Goal: Task Accomplishment & Management: Use online tool/utility

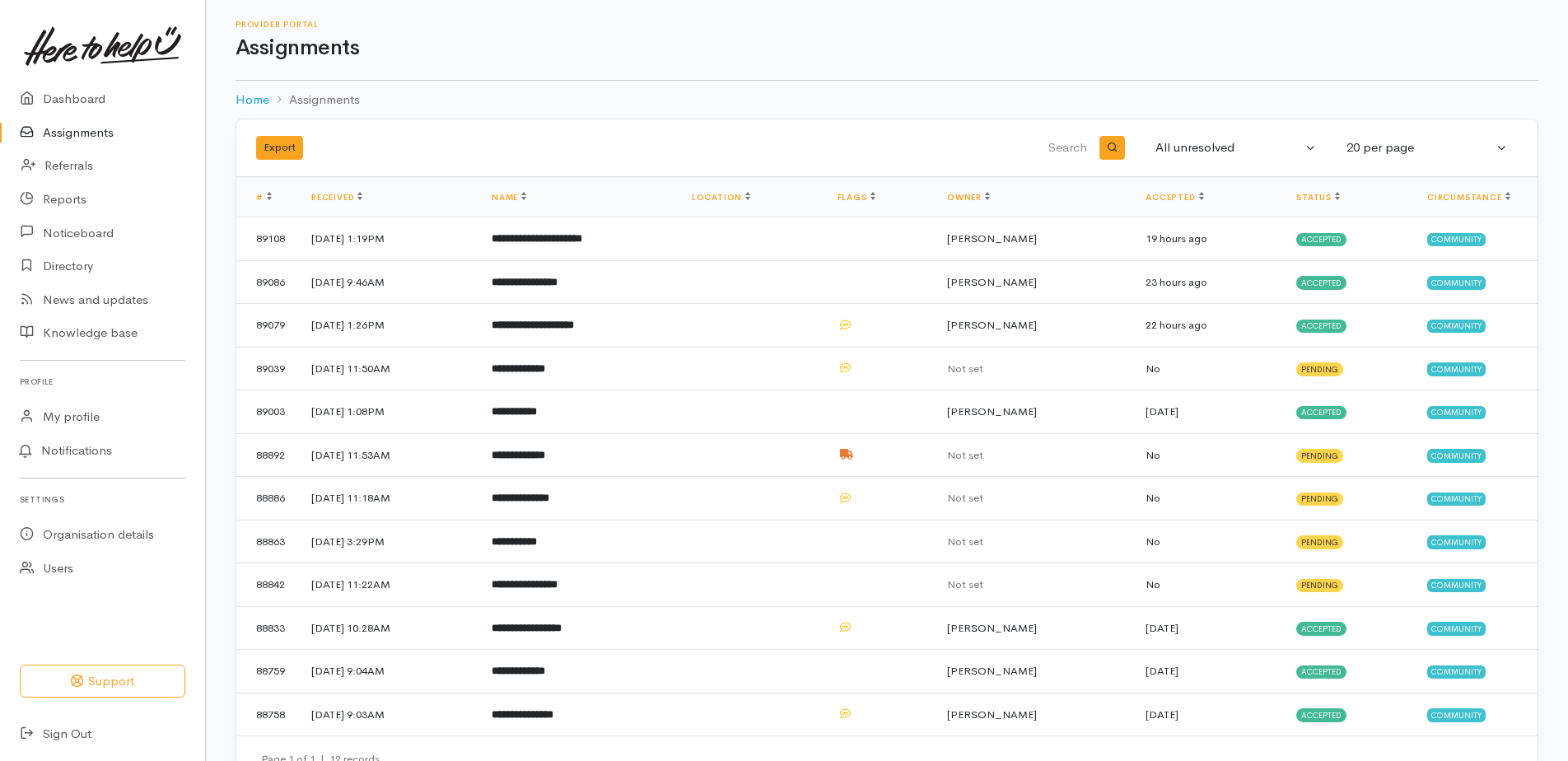
scroll to position [38, 0]
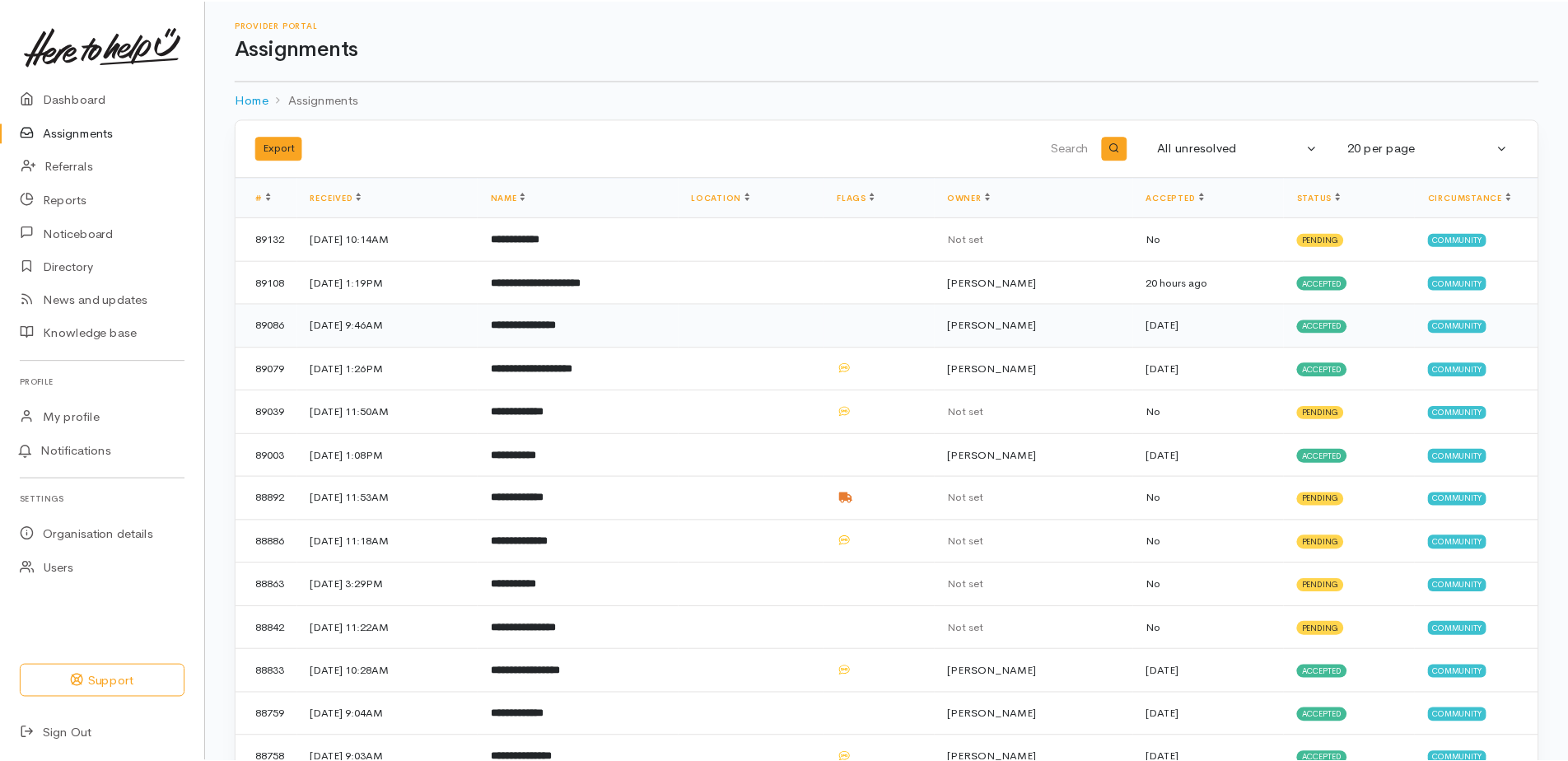
scroll to position [40, 0]
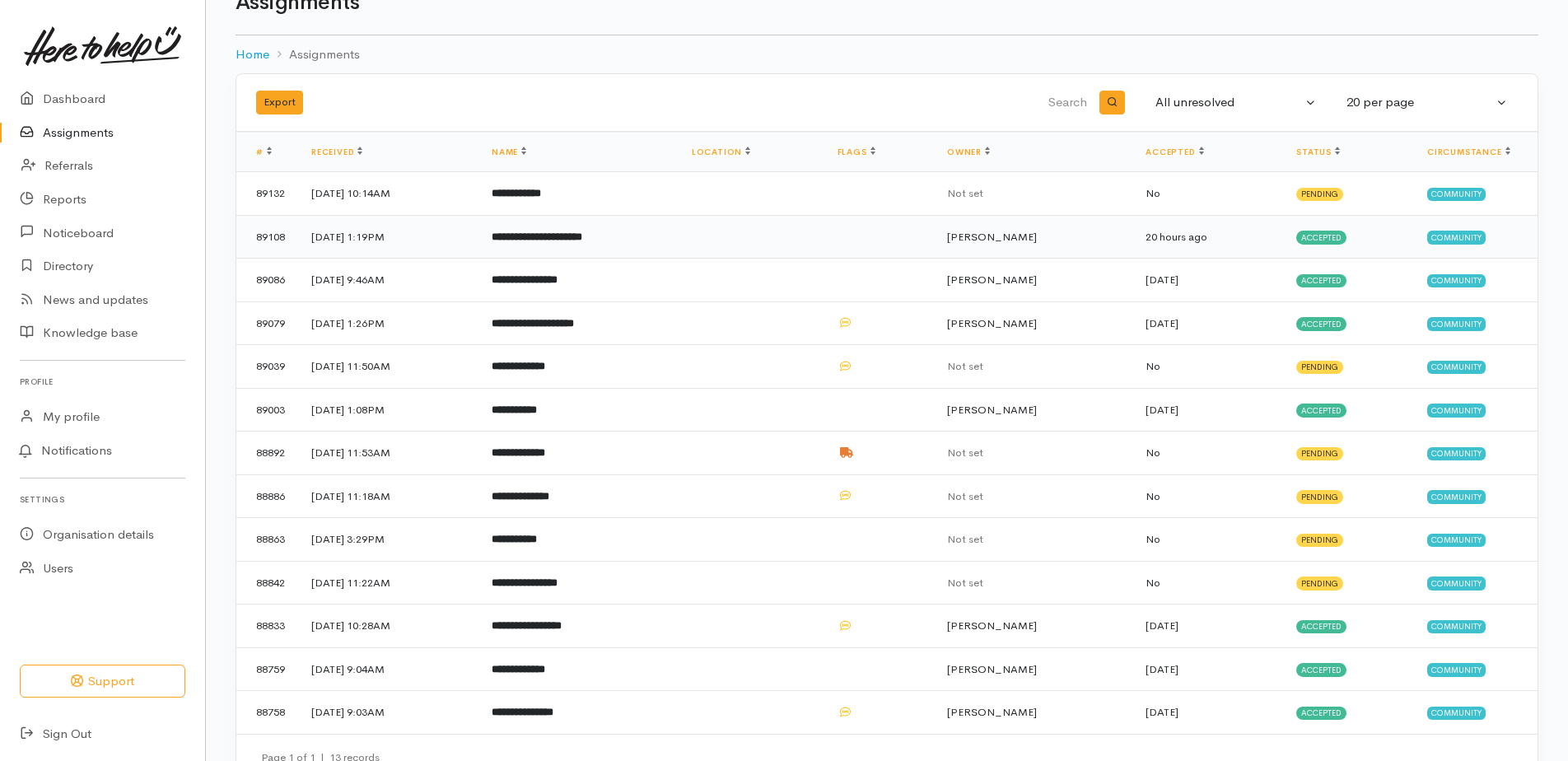
click at [582, 237] on b "**********" at bounding box center [537, 237] width 90 height 11
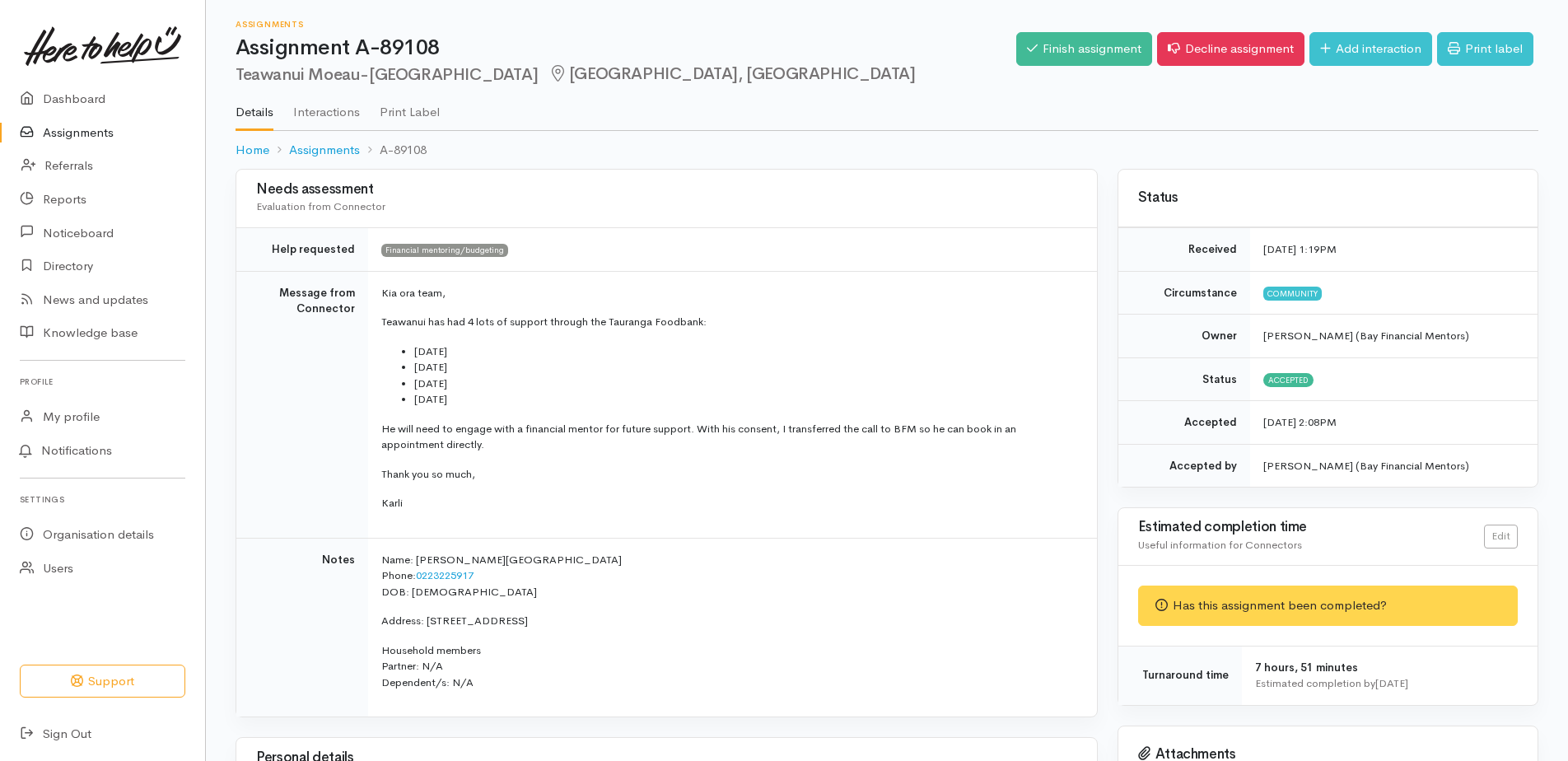
click at [80, 130] on link "Assignments" at bounding box center [102, 132] width 205 height 34
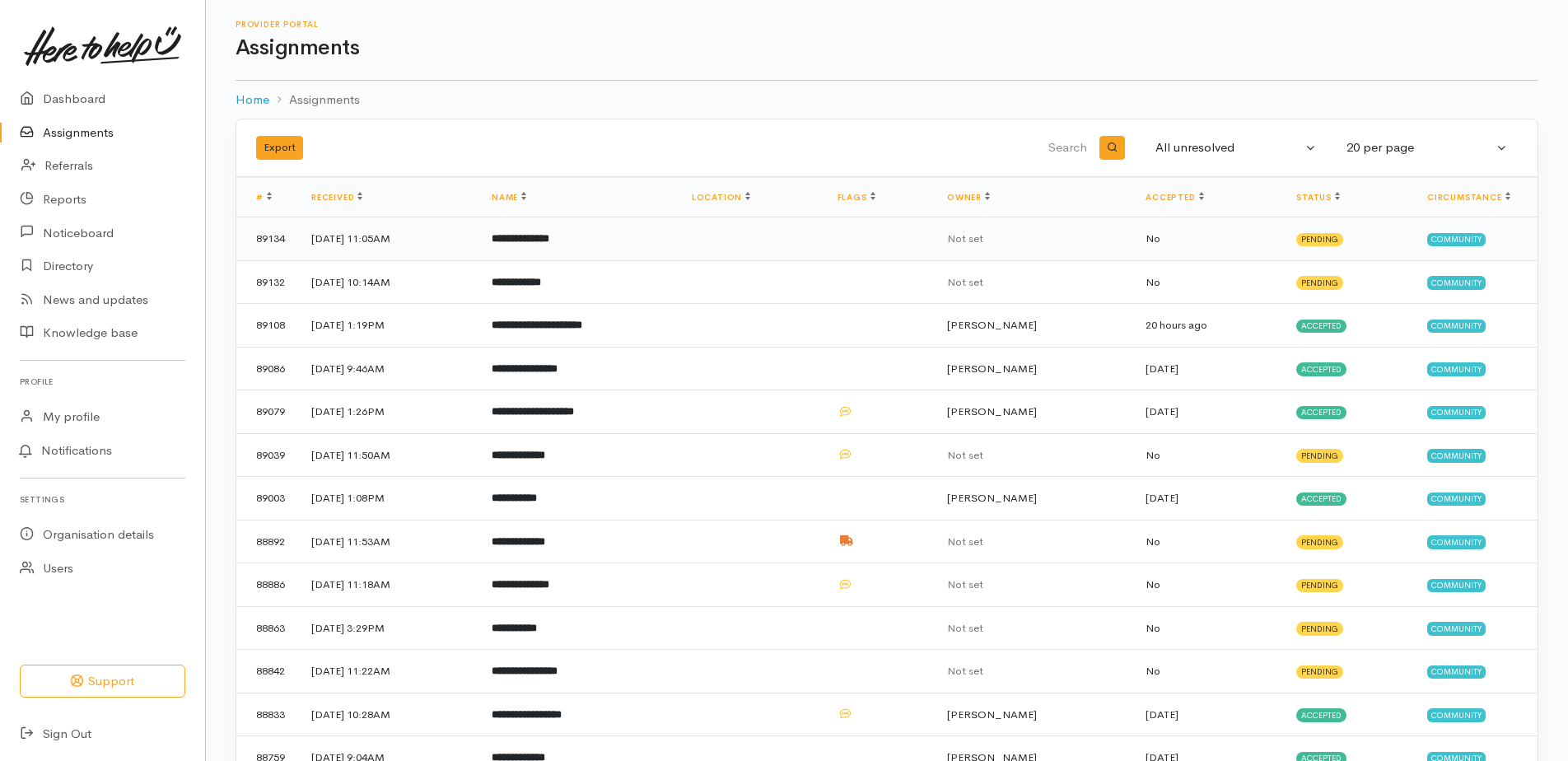
click at [549, 235] on b "**********" at bounding box center [520, 238] width 57 height 11
click at [549, 234] on b "**********" at bounding box center [520, 238] width 57 height 11
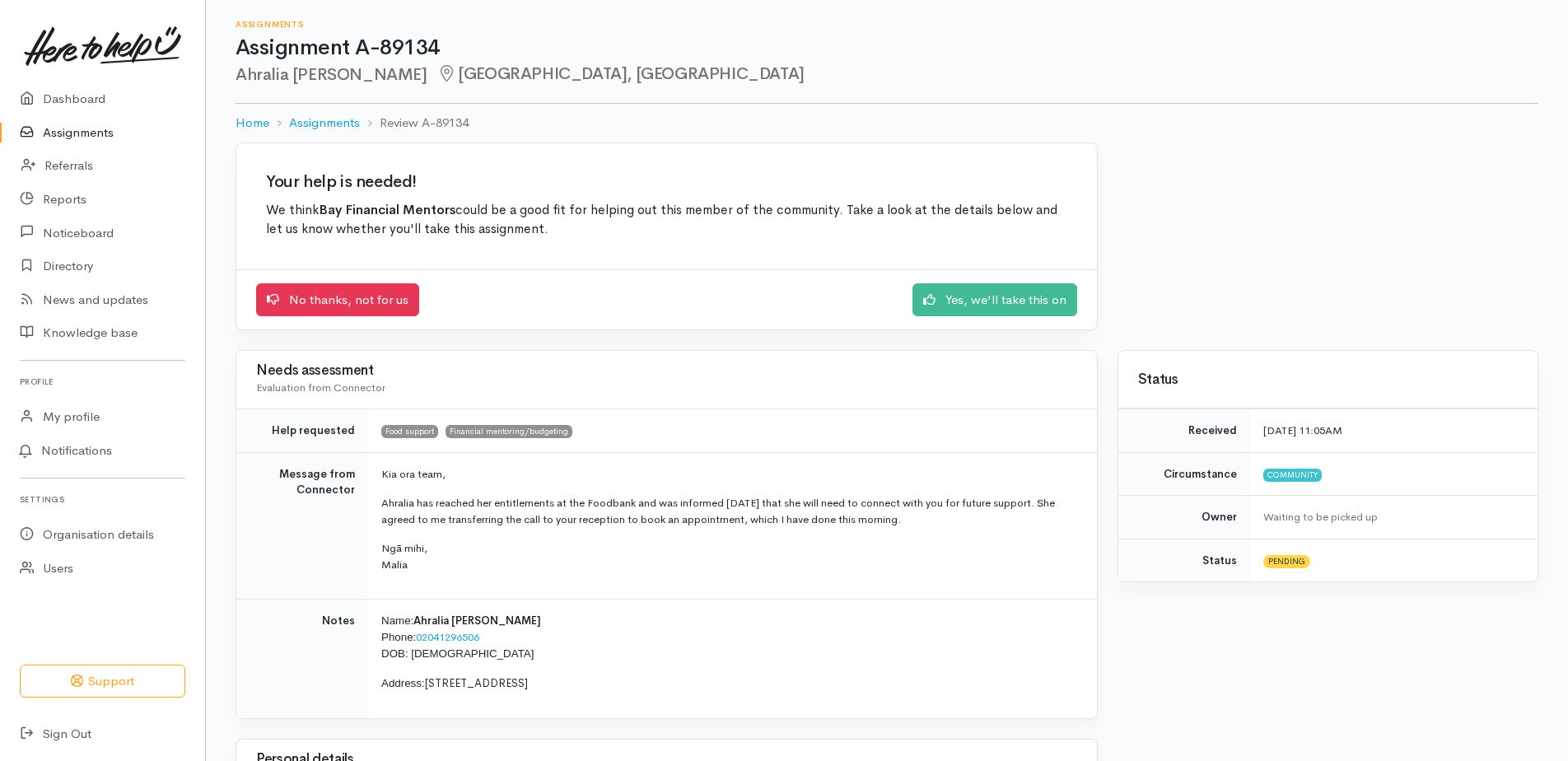
scroll to position [164, 0]
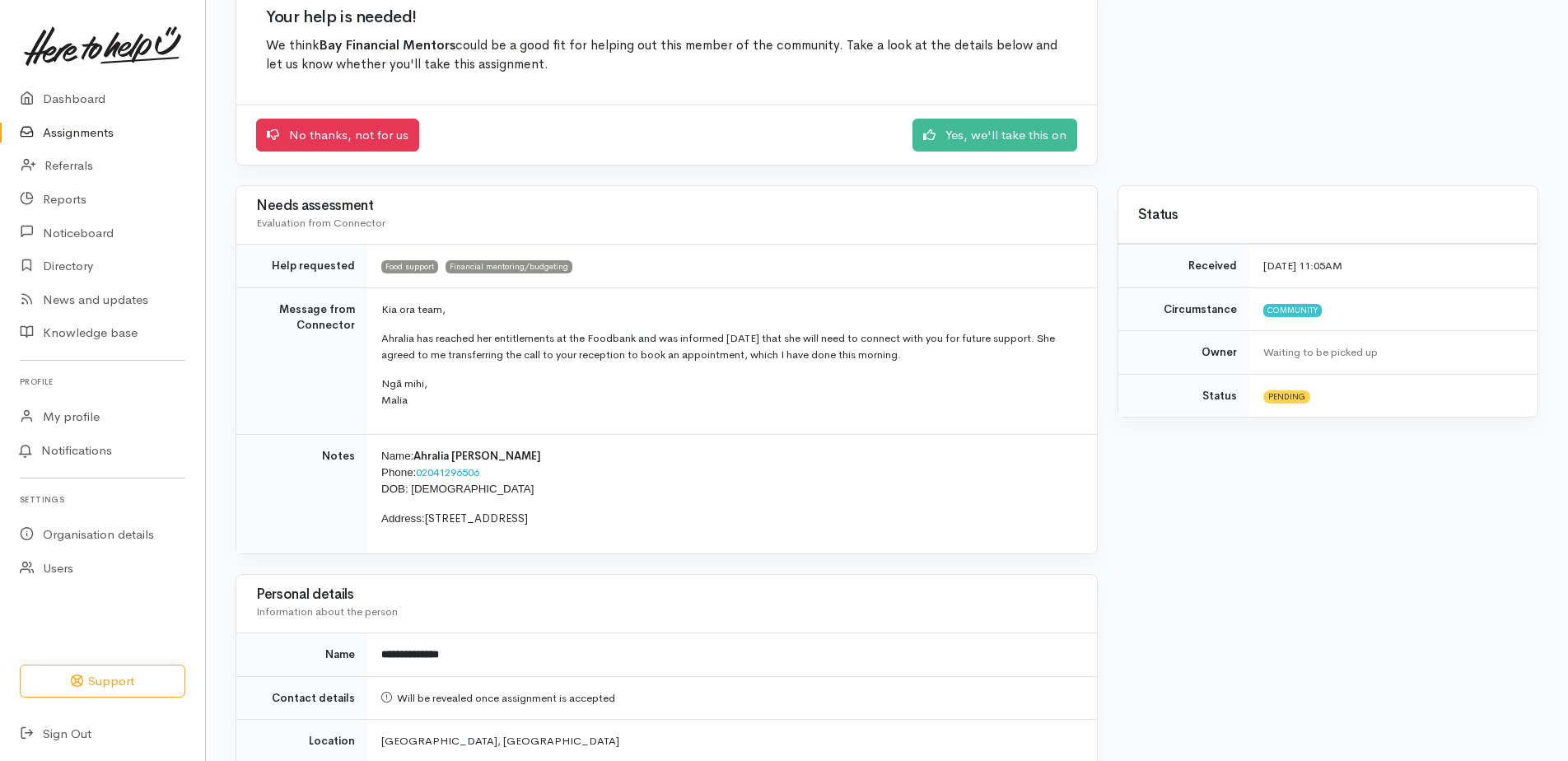
drag, startPoint x: 415, startPoint y: 452, endPoint x: 634, endPoint y: 526, distance: 231.2
click at [634, 526] on td "Name: [PERSON_NAME] Phone: [PHONE_NUMBER] DOB: [DEMOGRAPHIC_DATA] Address: [STR…" at bounding box center [732, 494] width 729 height 119
drag, startPoint x: 634, startPoint y: 526, endPoint x: 527, endPoint y: 519, distance: 107.2
copy td "[PERSON_NAME] Phone: [PHONE_NUMBER] DOB: [DEMOGRAPHIC_DATA] Address: [STREET_AD…"
click at [996, 127] on link "Yes, we'll take this on" at bounding box center [995, 132] width 164 height 34
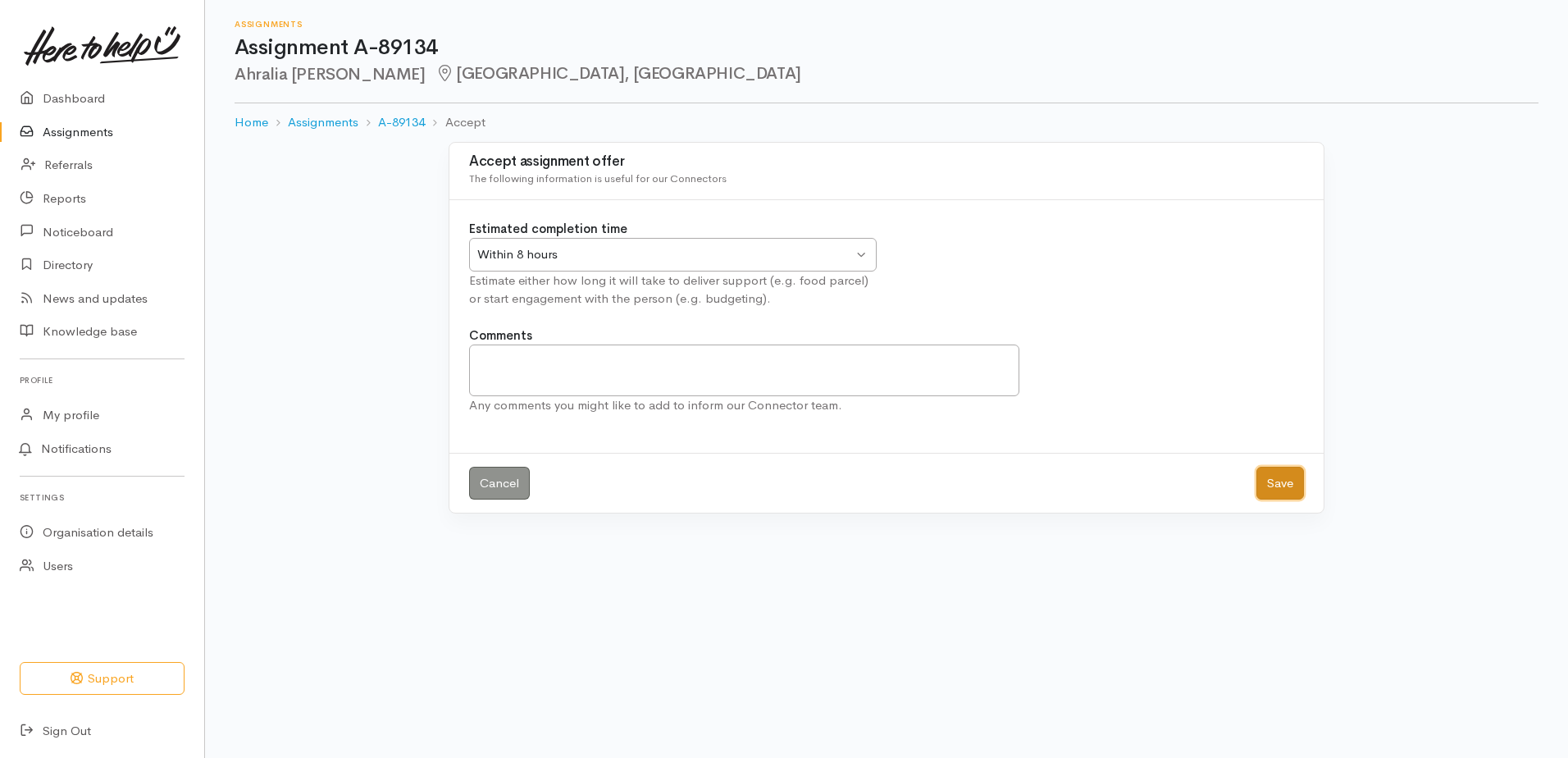
click at [1288, 482] on button "Save" at bounding box center [1280, 484] width 47 height 34
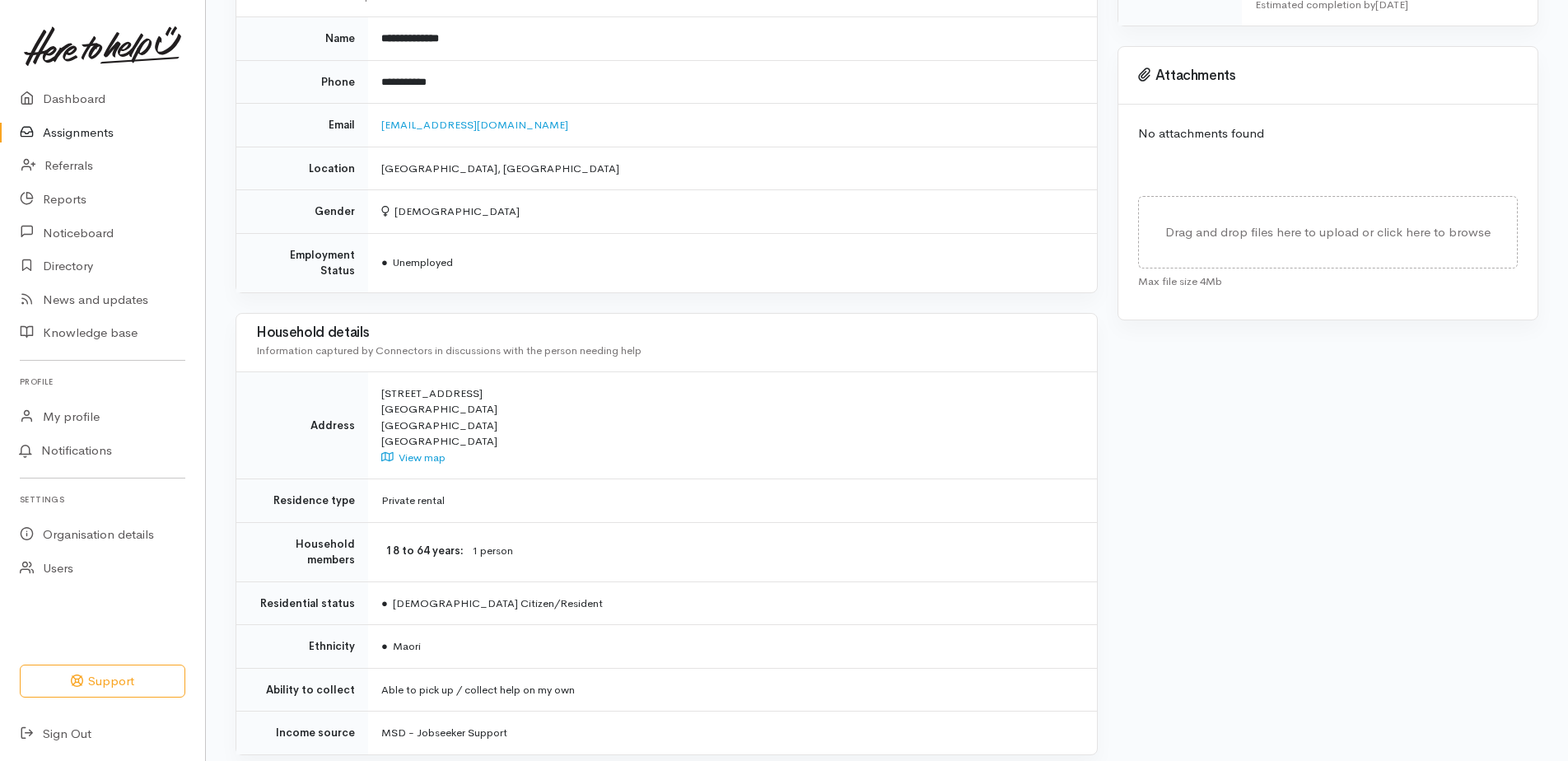
scroll to position [745, 0]
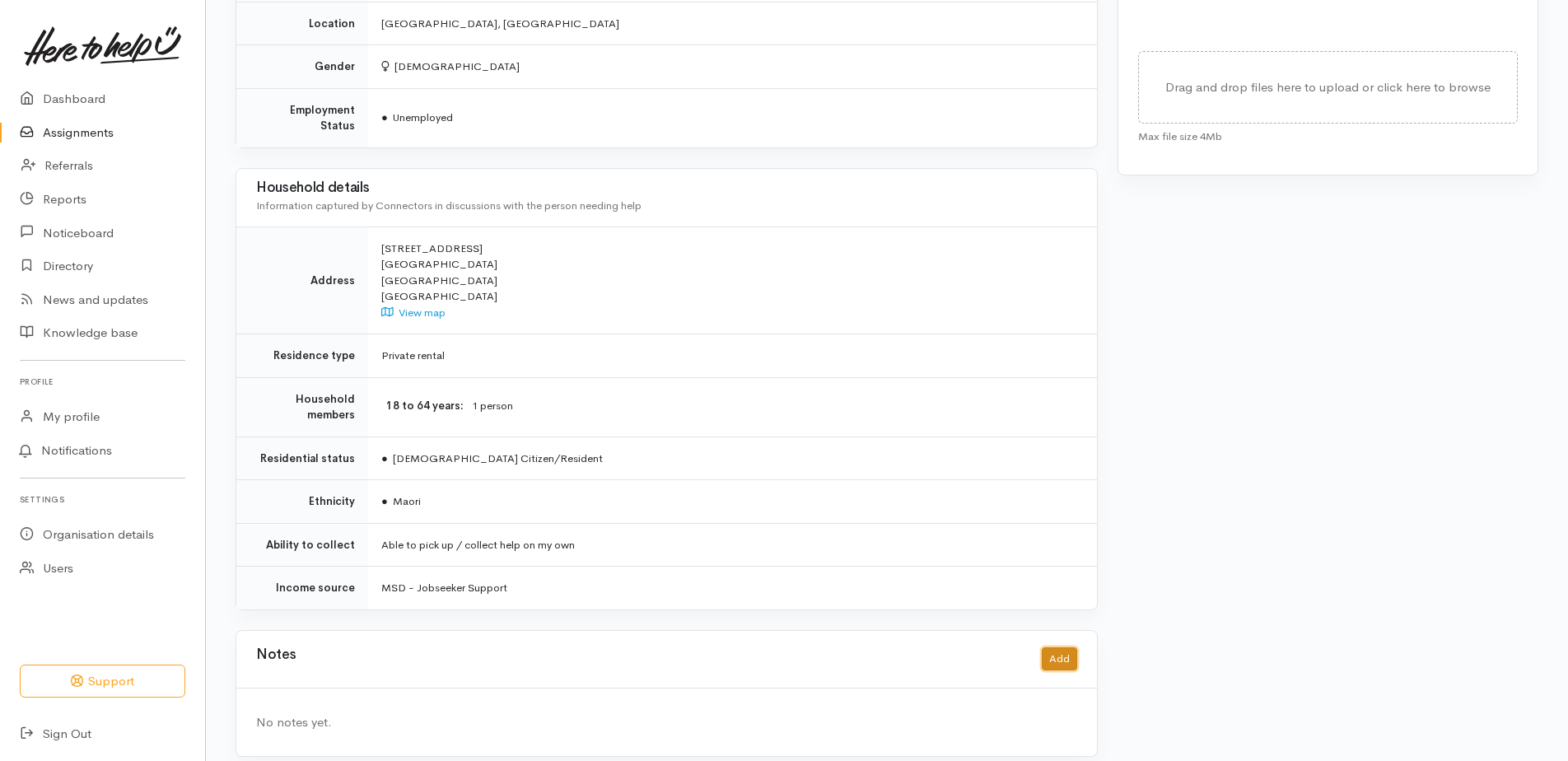
click at [1068, 647] on button "Add" at bounding box center [1060, 659] width 36 height 24
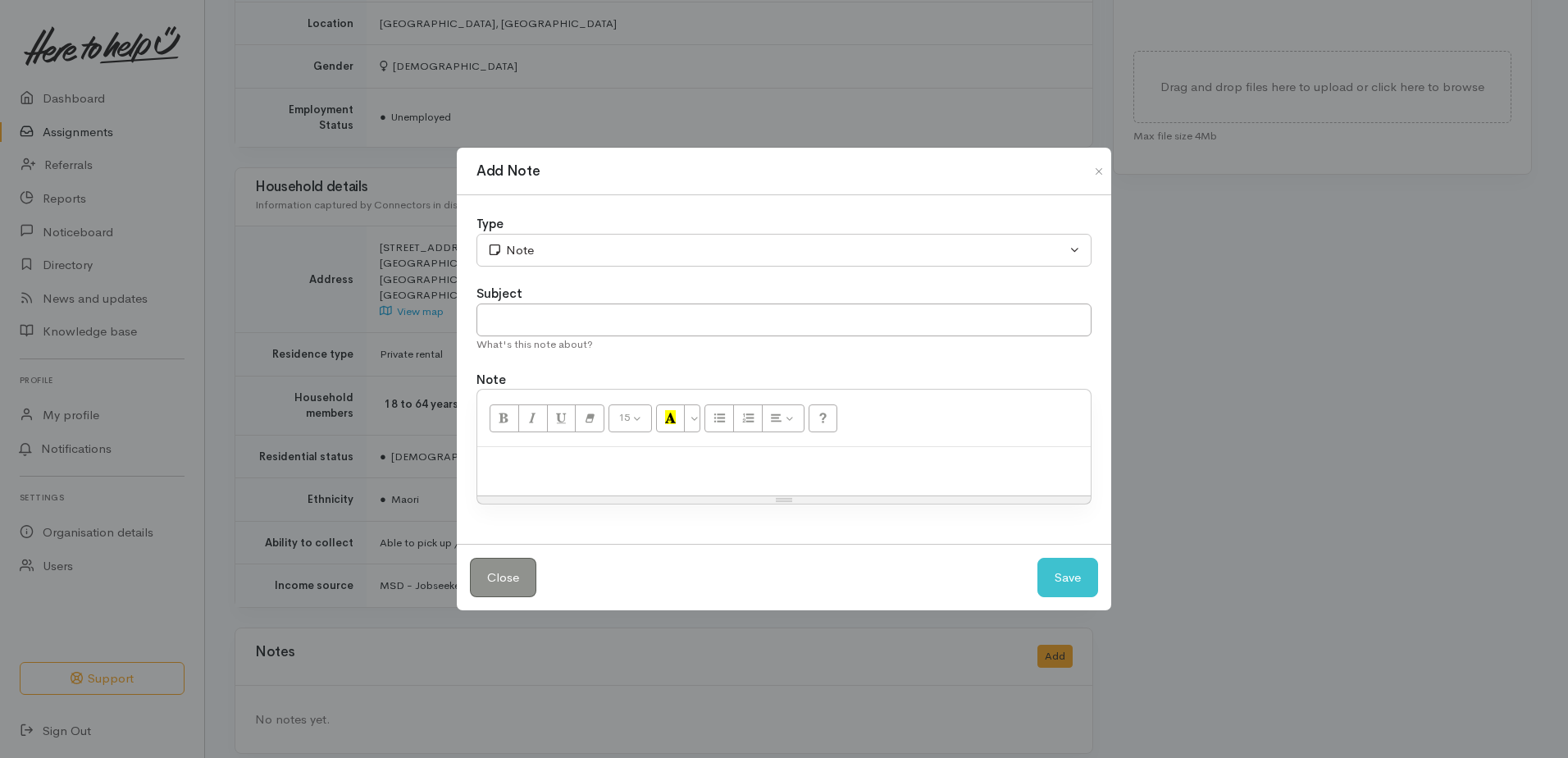
click at [525, 459] on p at bounding box center [783, 464] width 597 height 19
click at [596, 330] on input "text" at bounding box center [783, 320] width 615 height 34
type input "Appt made"
click at [1059, 576] on button "Save" at bounding box center [1067, 578] width 61 height 40
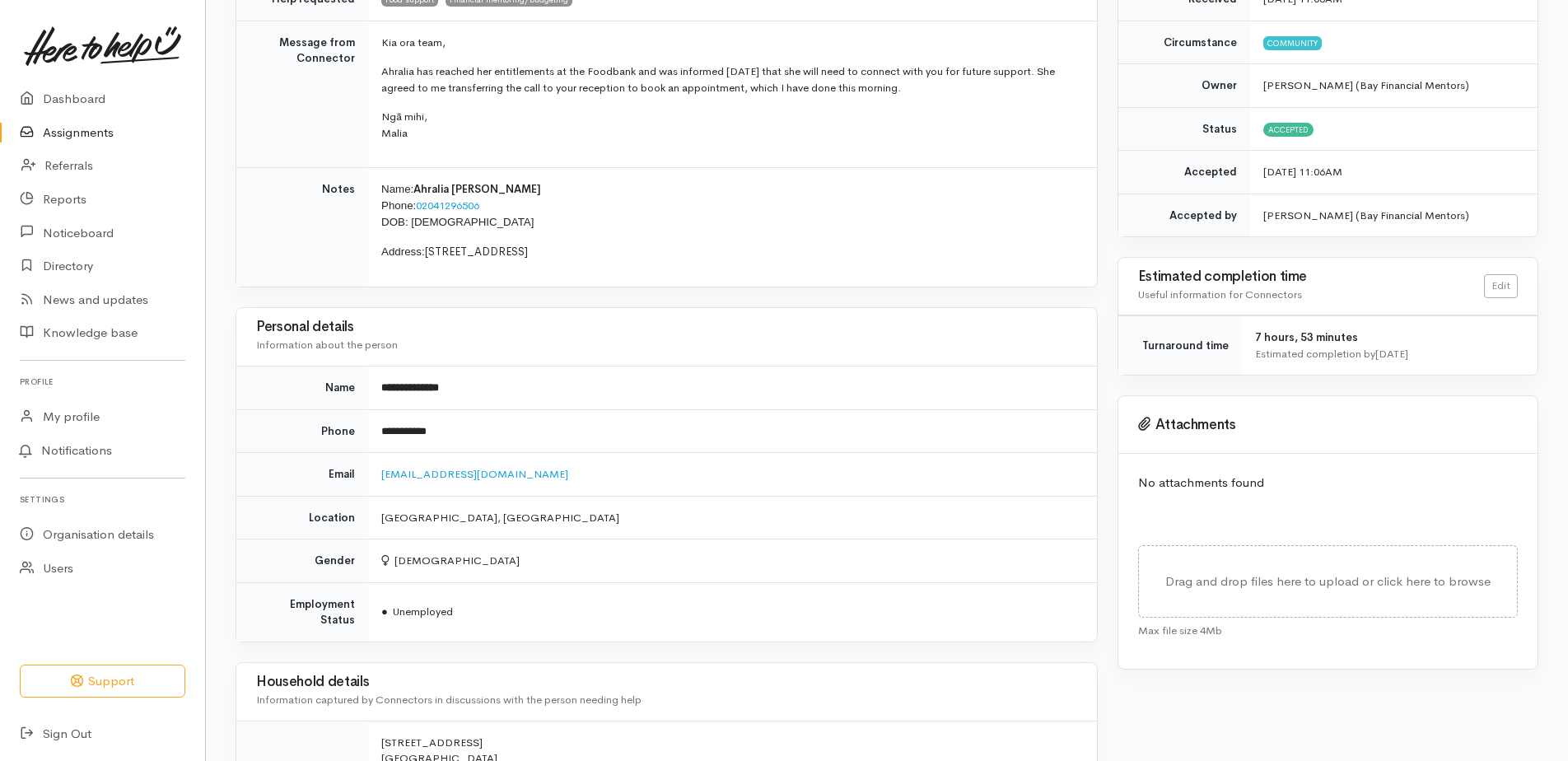
scroll to position [0, 0]
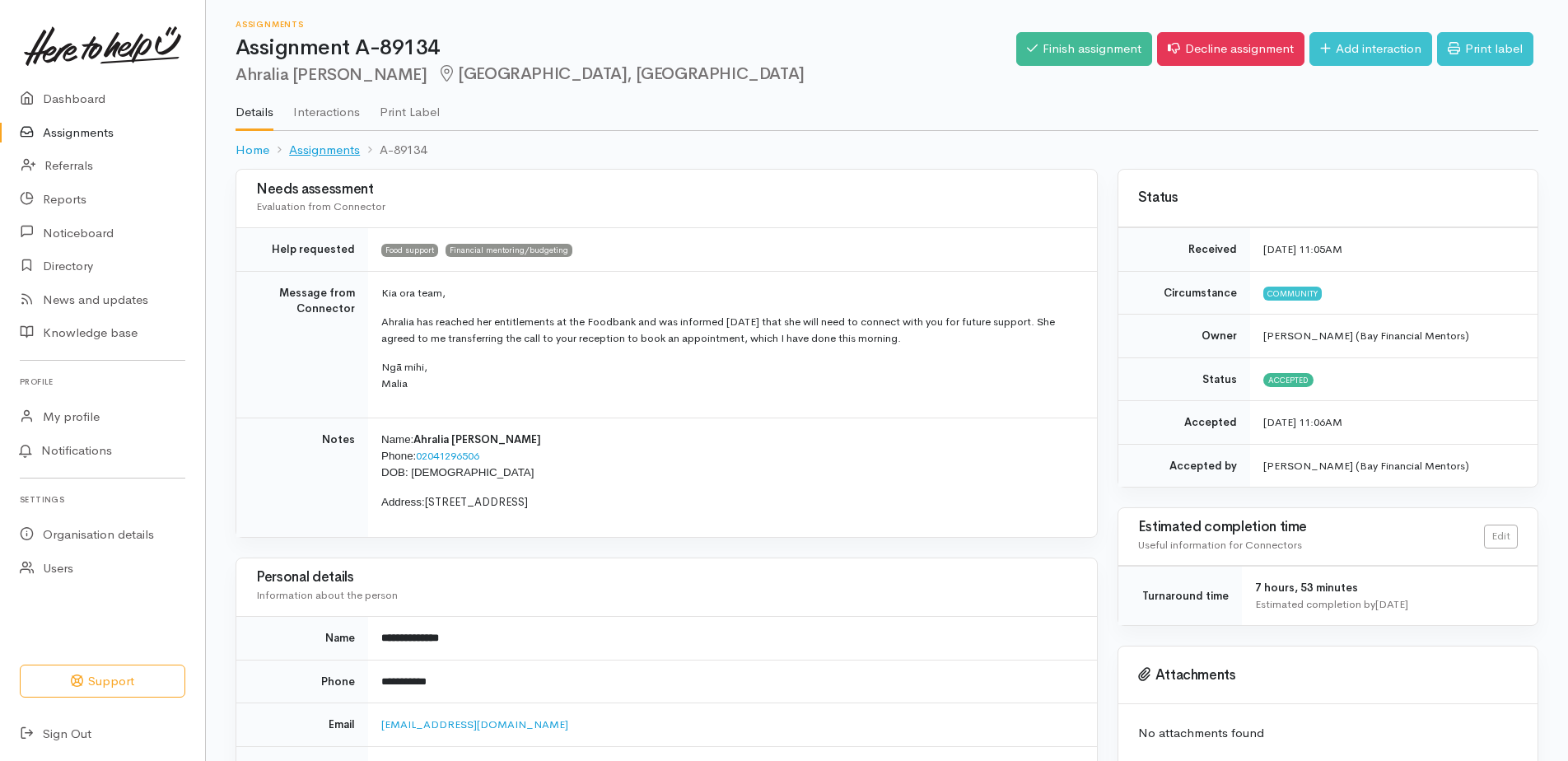
click at [340, 147] on link "Assignments" at bounding box center [325, 150] width 71 height 19
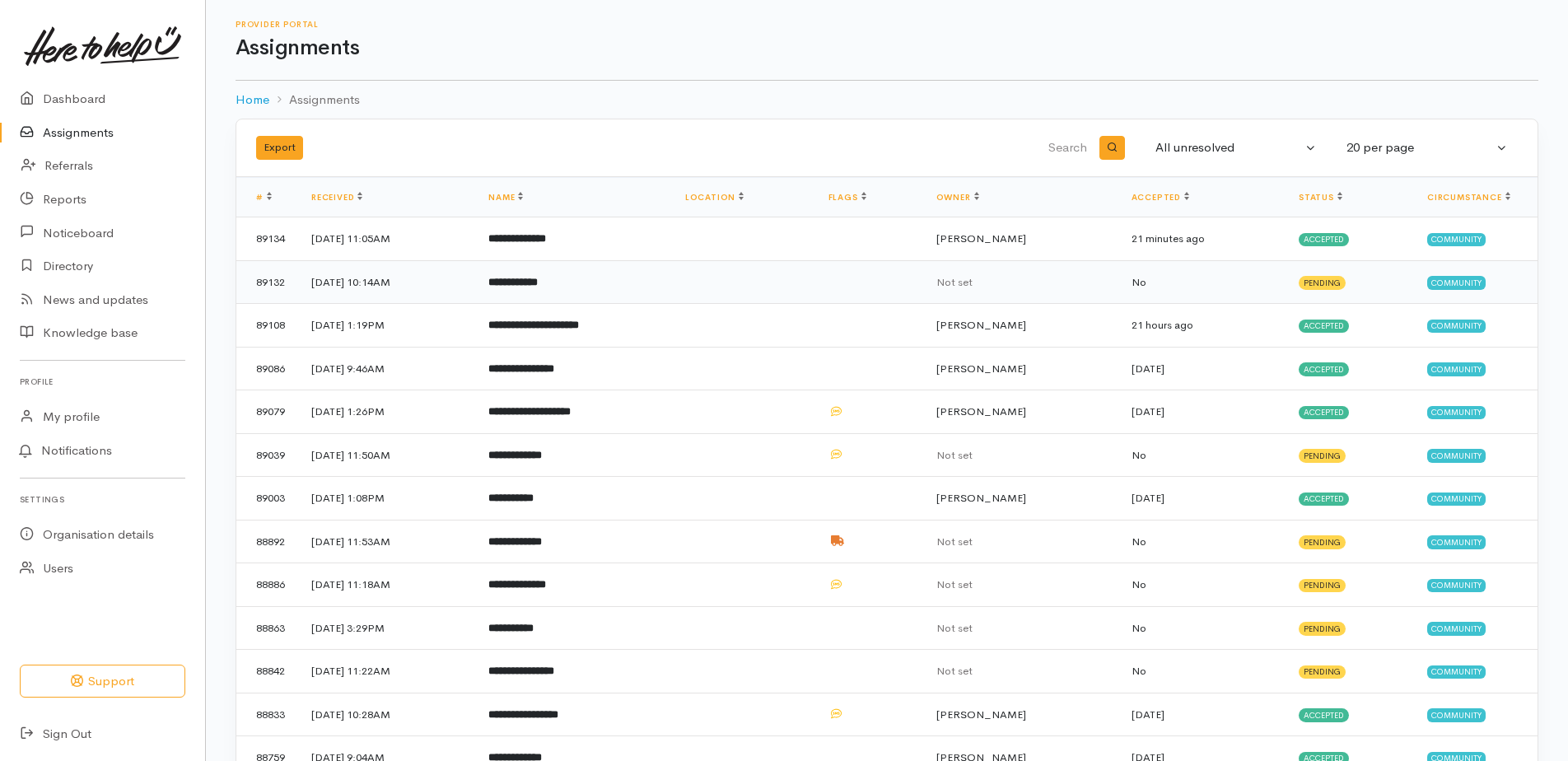
click at [538, 283] on b "**********" at bounding box center [513, 282] width 49 height 11
